Goal: Information Seeking & Learning: Check status

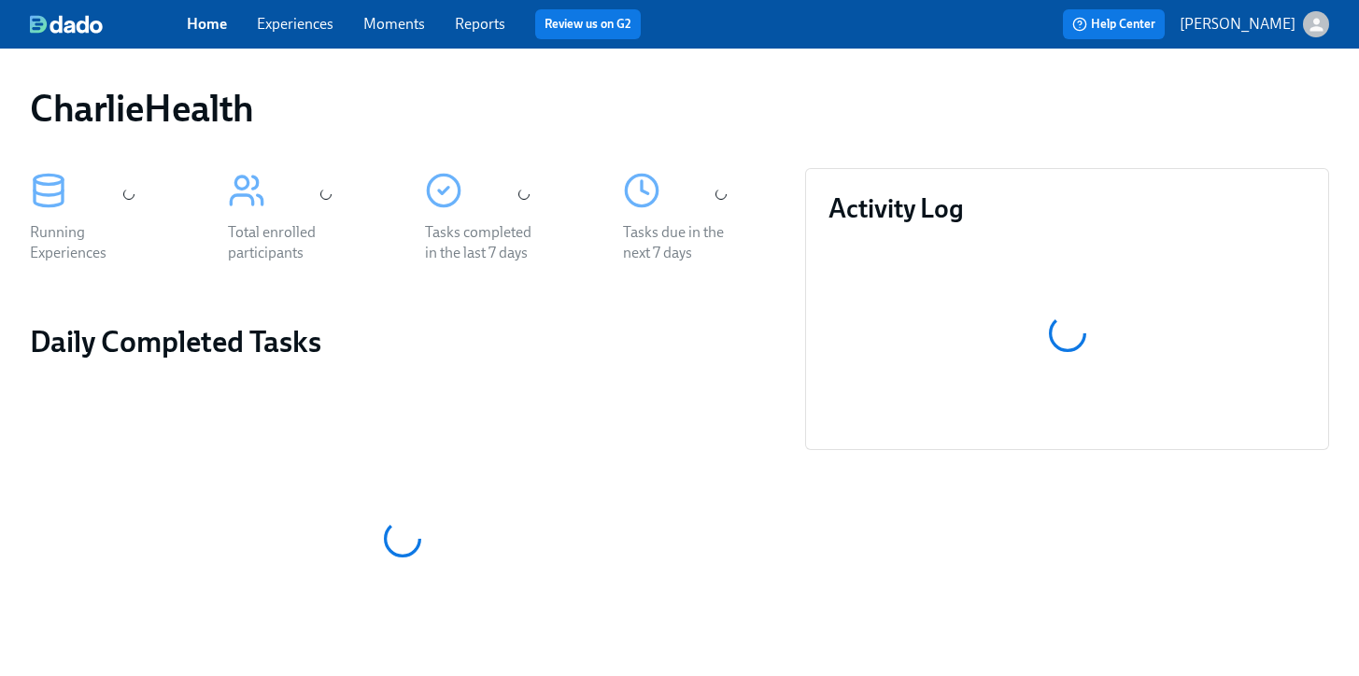
click at [287, 20] on link "Experiences" at bounding box center [295, 24] width 77 height 18
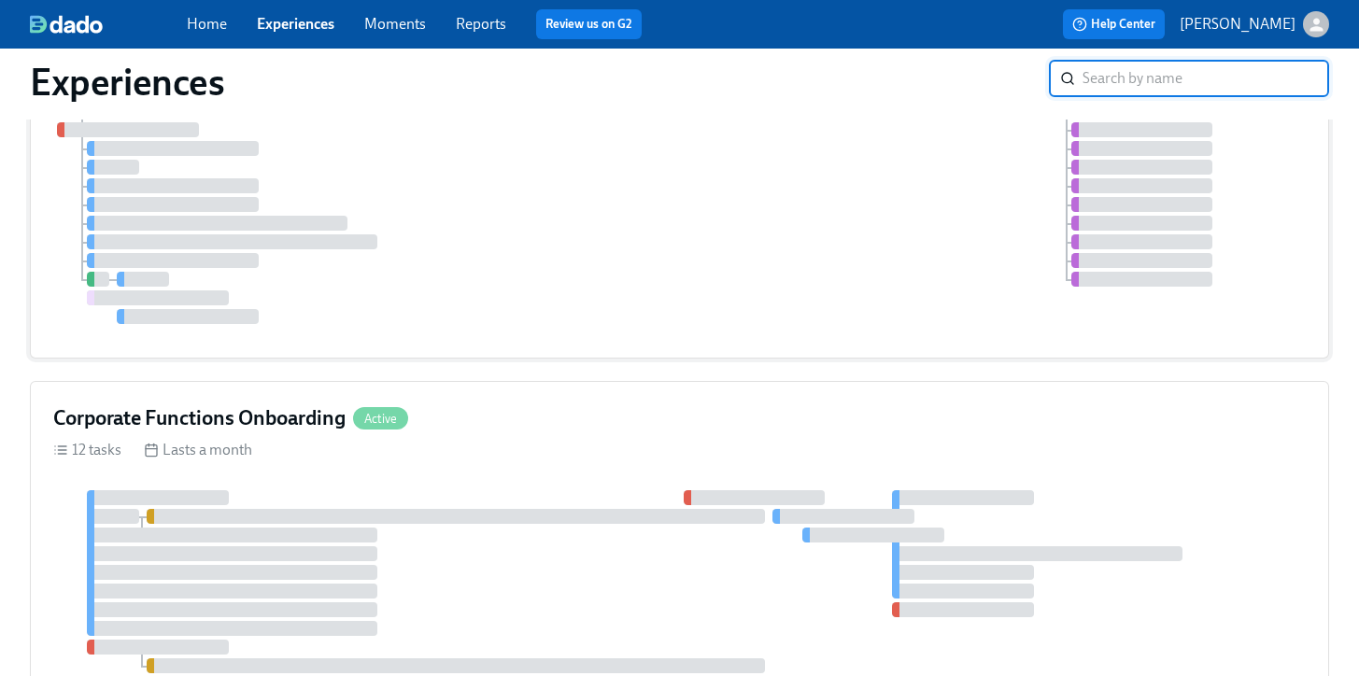
scroll to position [35, 0]
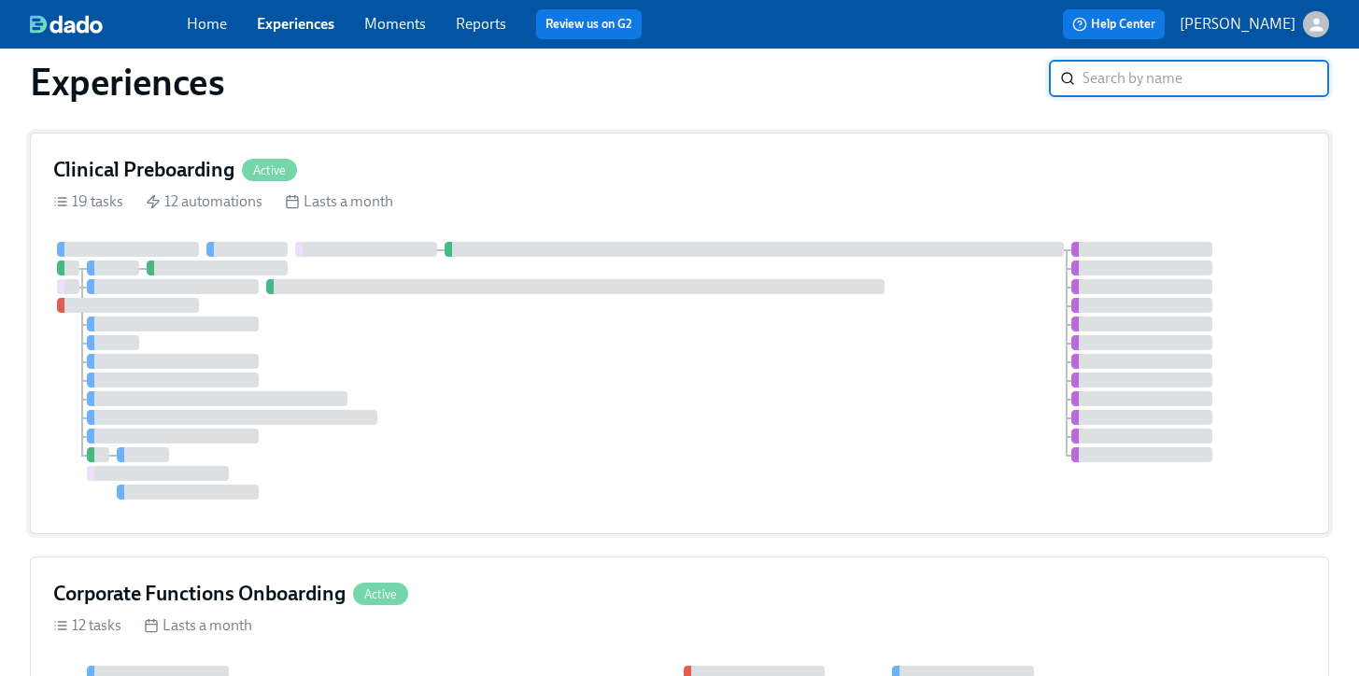
click at [597, 197] on div "19 tasks 12 automations Lasts a month" at bounding box center [679, 201] width 1252 height 21
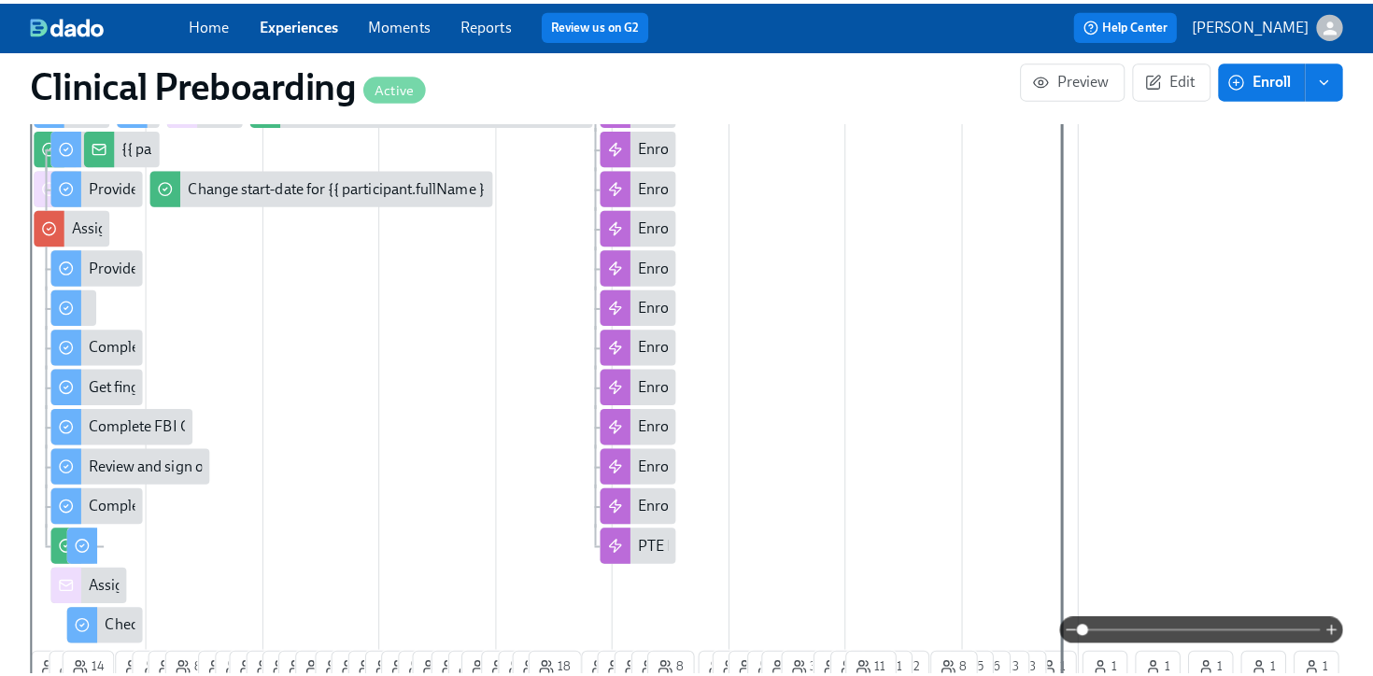
scroll to position [0, 23769]
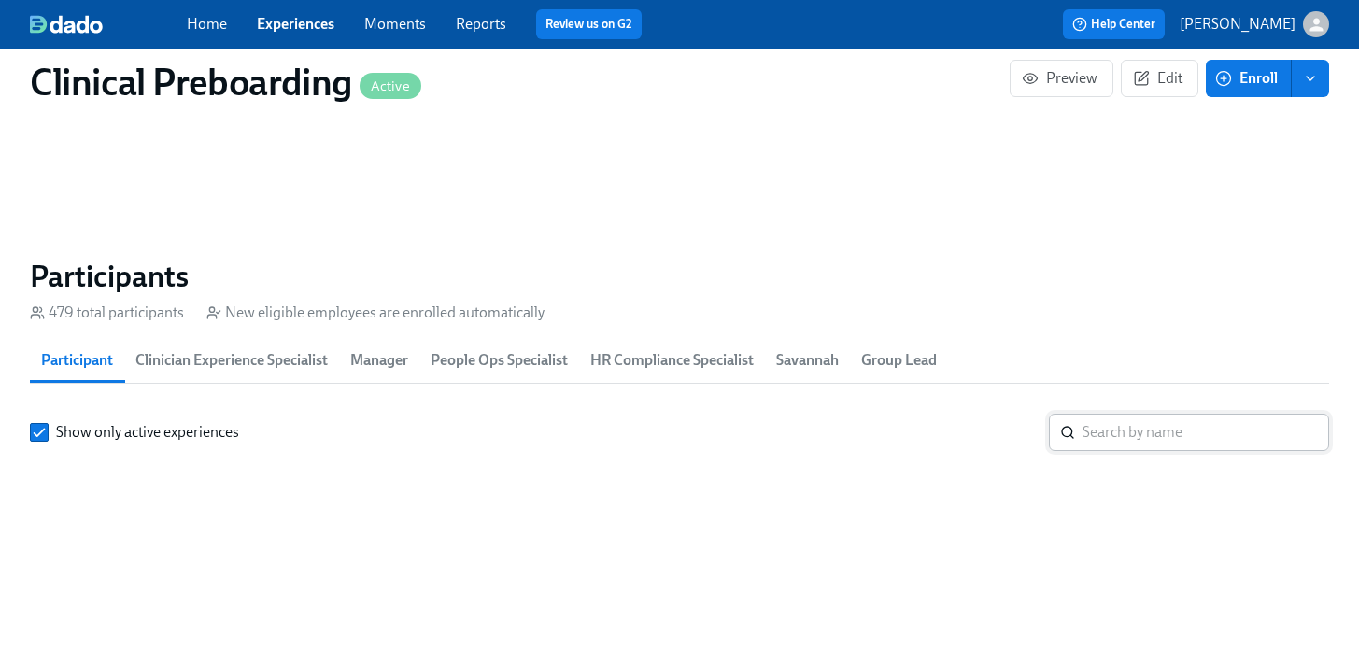
click at [1090, 439] on input "search" at bounding box center [1205, 432] width 247 height 37
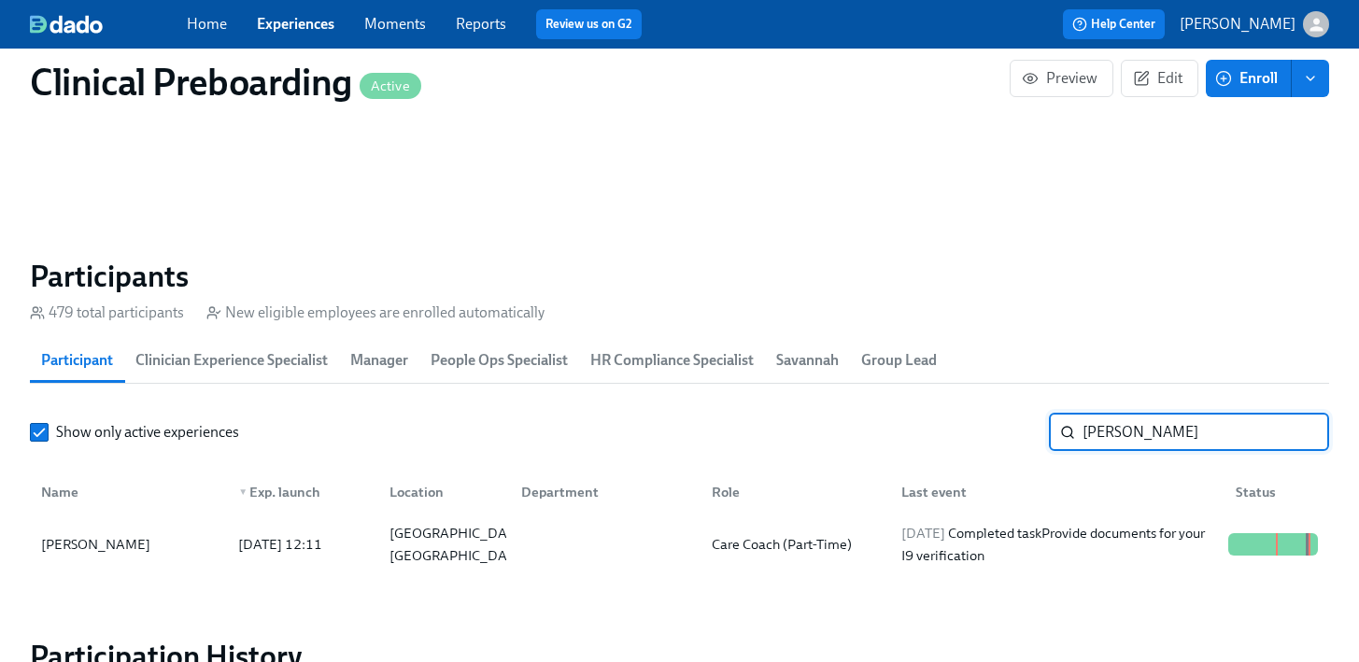
type input "[PERSON_NAME]"
click at [959, 559] on div "[DATE] Completed task Provide documents for your I9 verification" at bounding box center [1057, 544] width 327 height 45
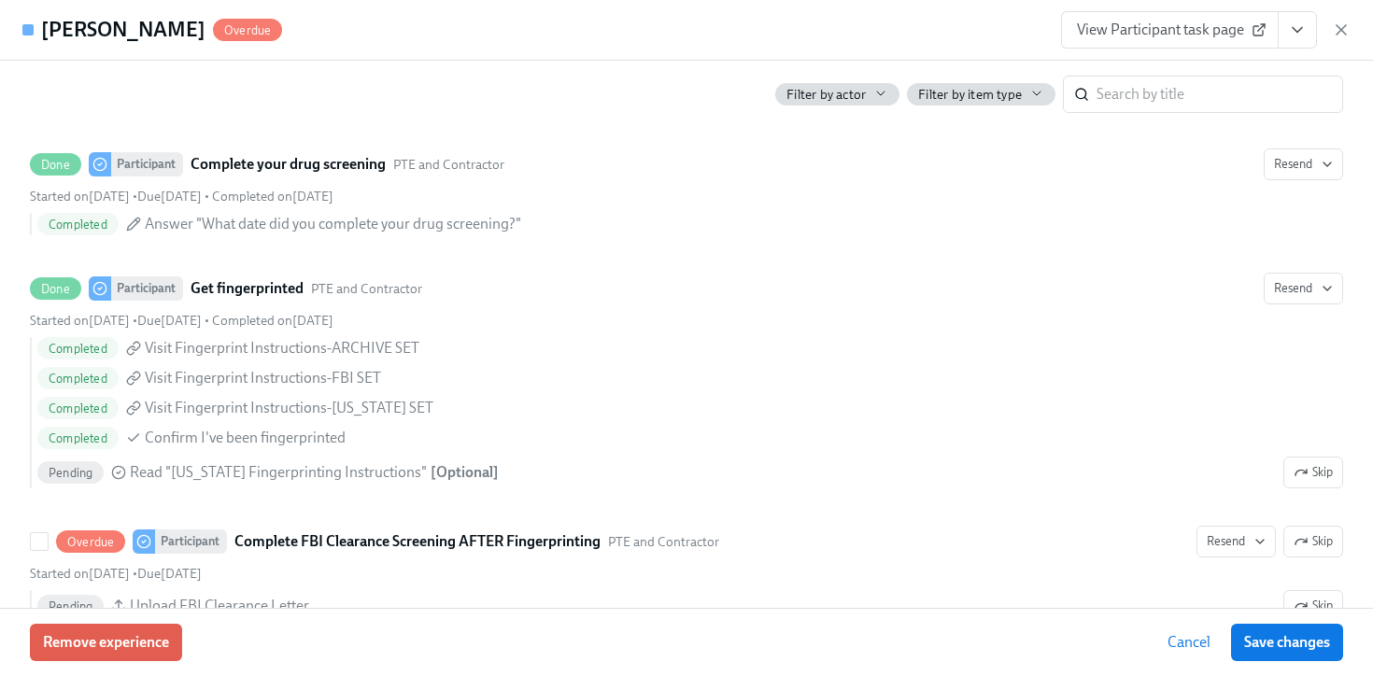
scroll to position [2709, 0]
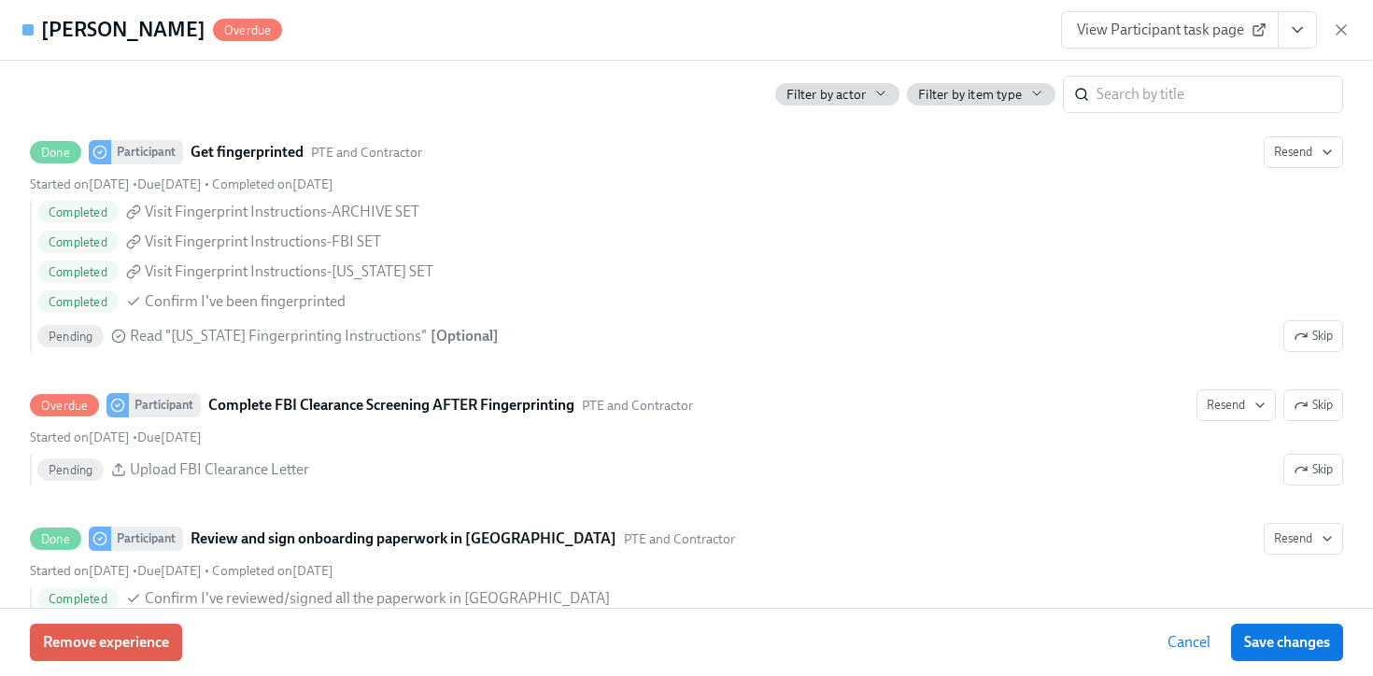
click at [1306, 28] on icon "View task page" at bounding box center [1297, 30] width 19 height 19
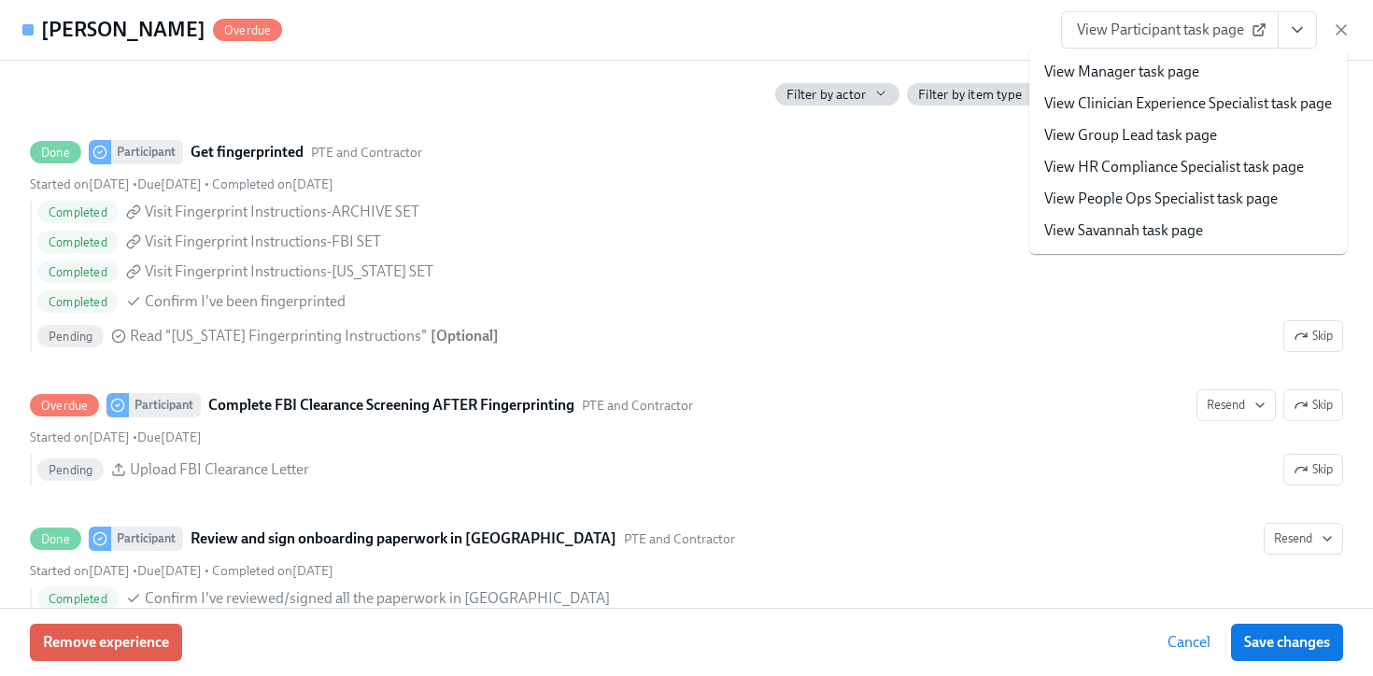
click at [1138, 202] on link "View People Ops Specialist task page" at bounding box center [1160, 199] width 233 height 21
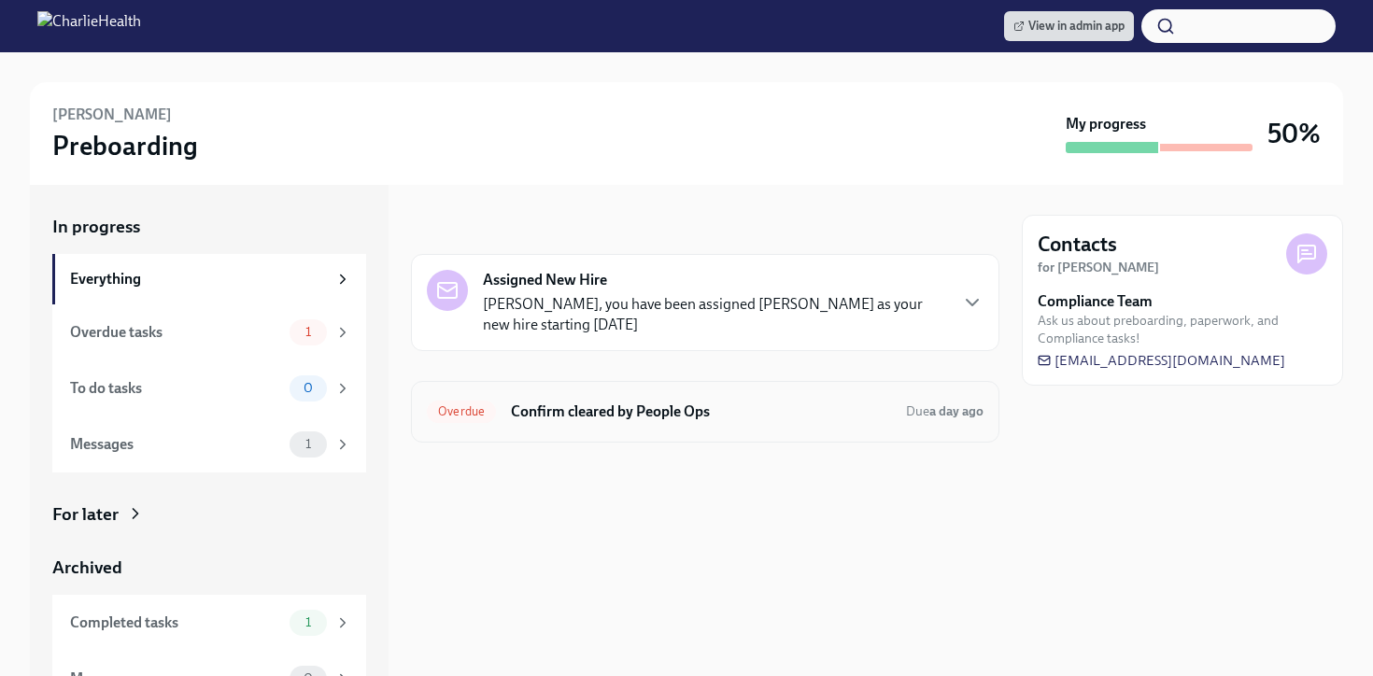
click at [663, 400] on div "Overdue Confirm cleared by People Ops Due a day ago" at bounding box center [705, 412] width 557 height 30
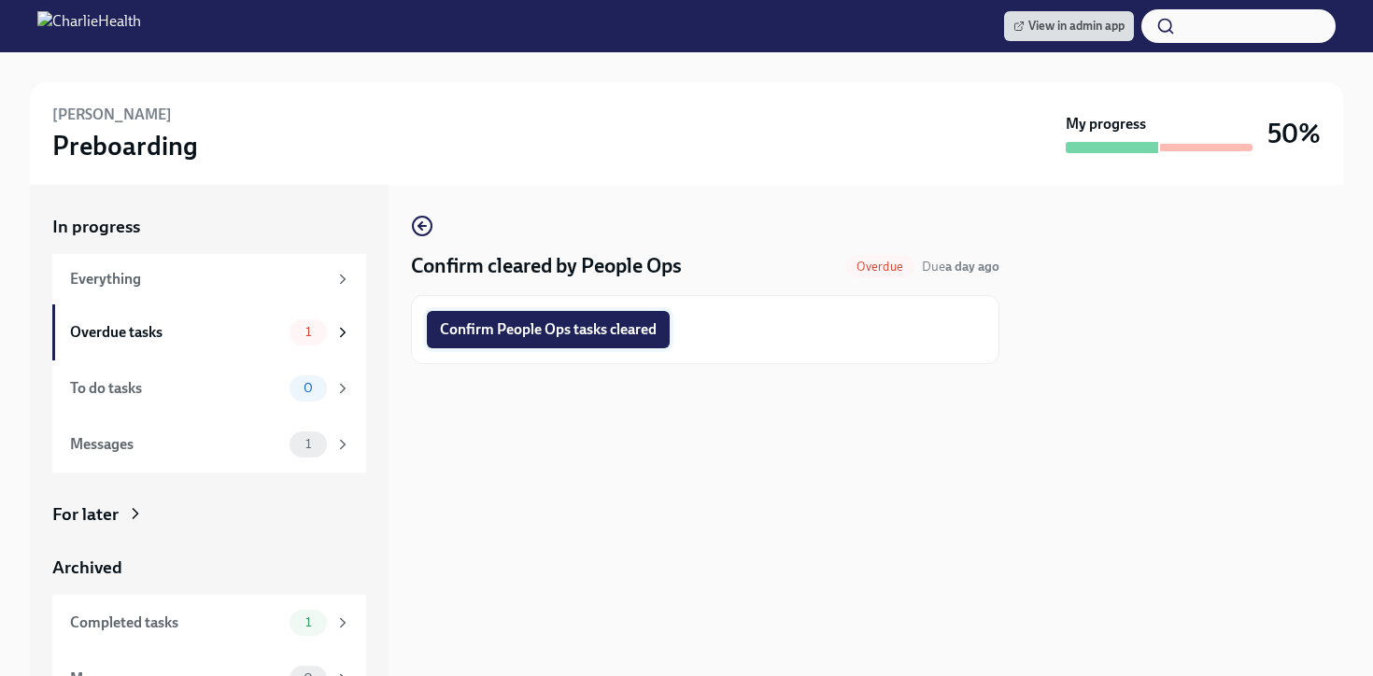
click at [601, 330] on span "Confirm People Ops tasks cleared" at bounding box center [548, 329] width 217 height 19
